Goal: Task Accomplishment & Management: Use online tool/utility

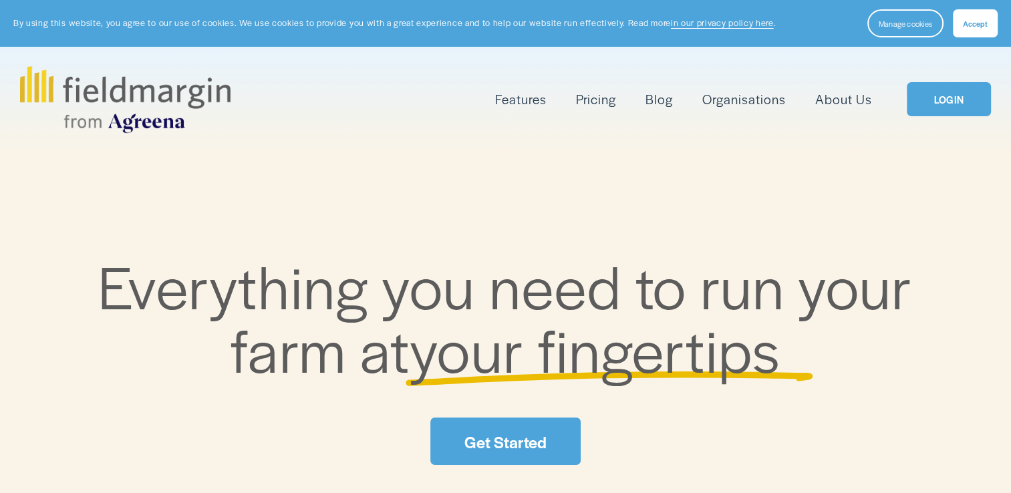
click at [938, 103] on link "LOGIN" at bounding box center [948, 99] width 84 height 34
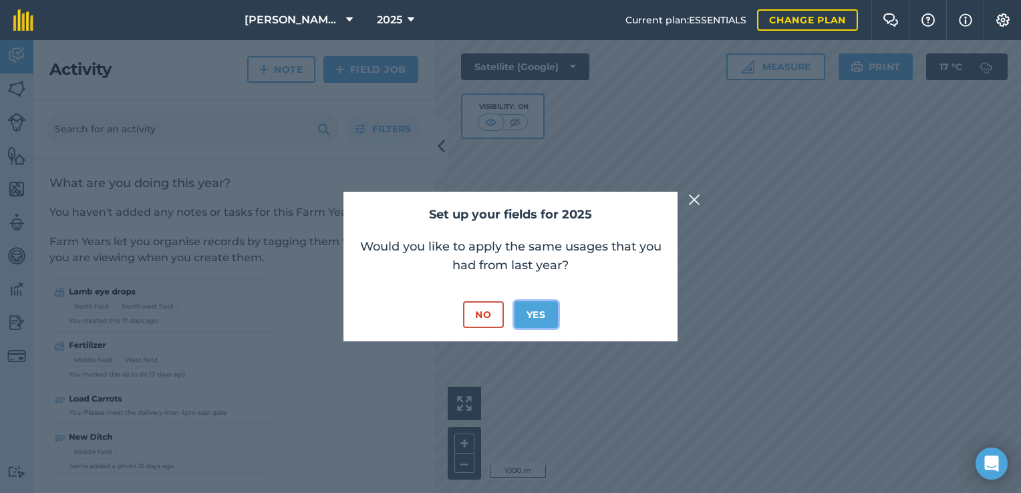
click at [535, 311] on button "Yes" at bounding box center [535, 314] width 43 height 27
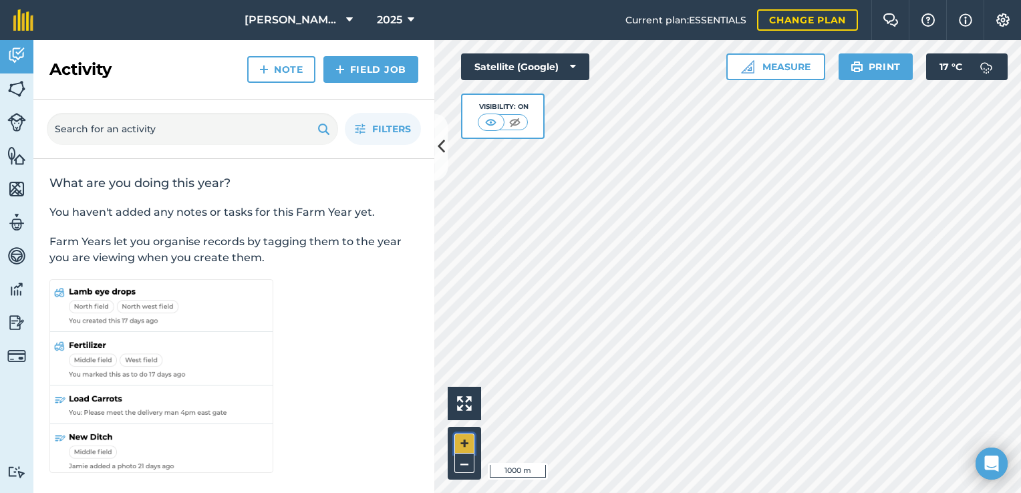
click at [466, 440] on button "+" at bounding box center [464, 444] width 20 height 20
click at [15, 89] on img at bounding box center [16, 89] width 19 height 20
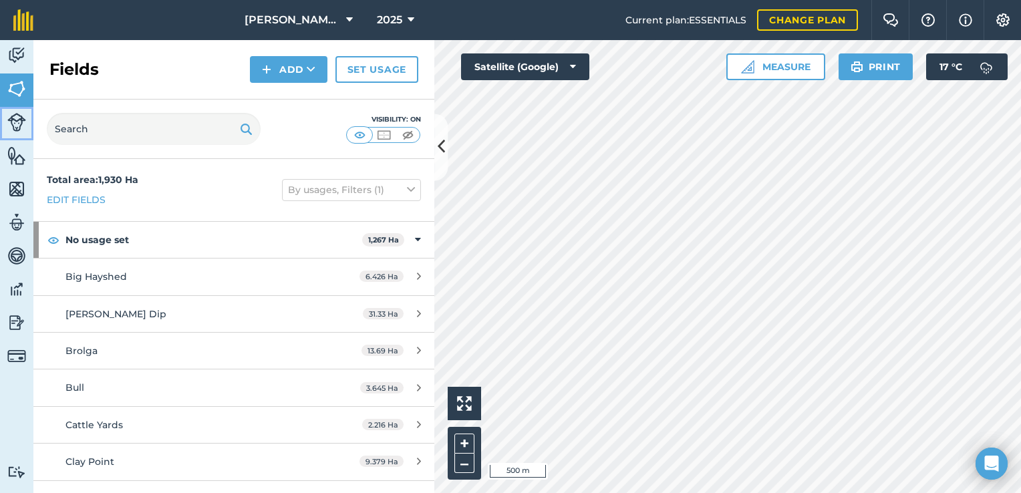
click at [9, 122] on img at bounding box center [16, 122] width 19 height 19
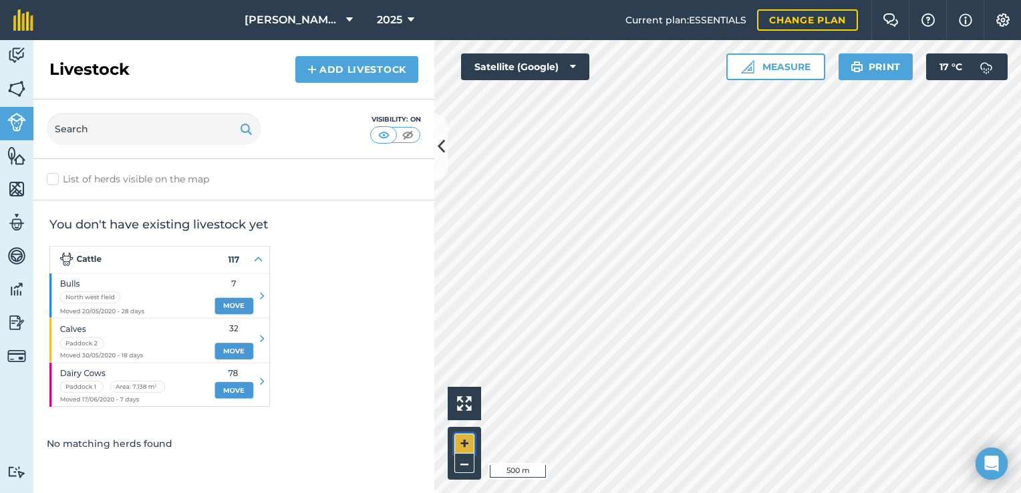
click at [470, 437] on button "+" at bounding box center [464, 444] width 20 height 20
click at [461, 464] on button "–" at bounding box center [464, 463] width 20 height 19
